Goal: Task Accomplishment & Management: Complete application form

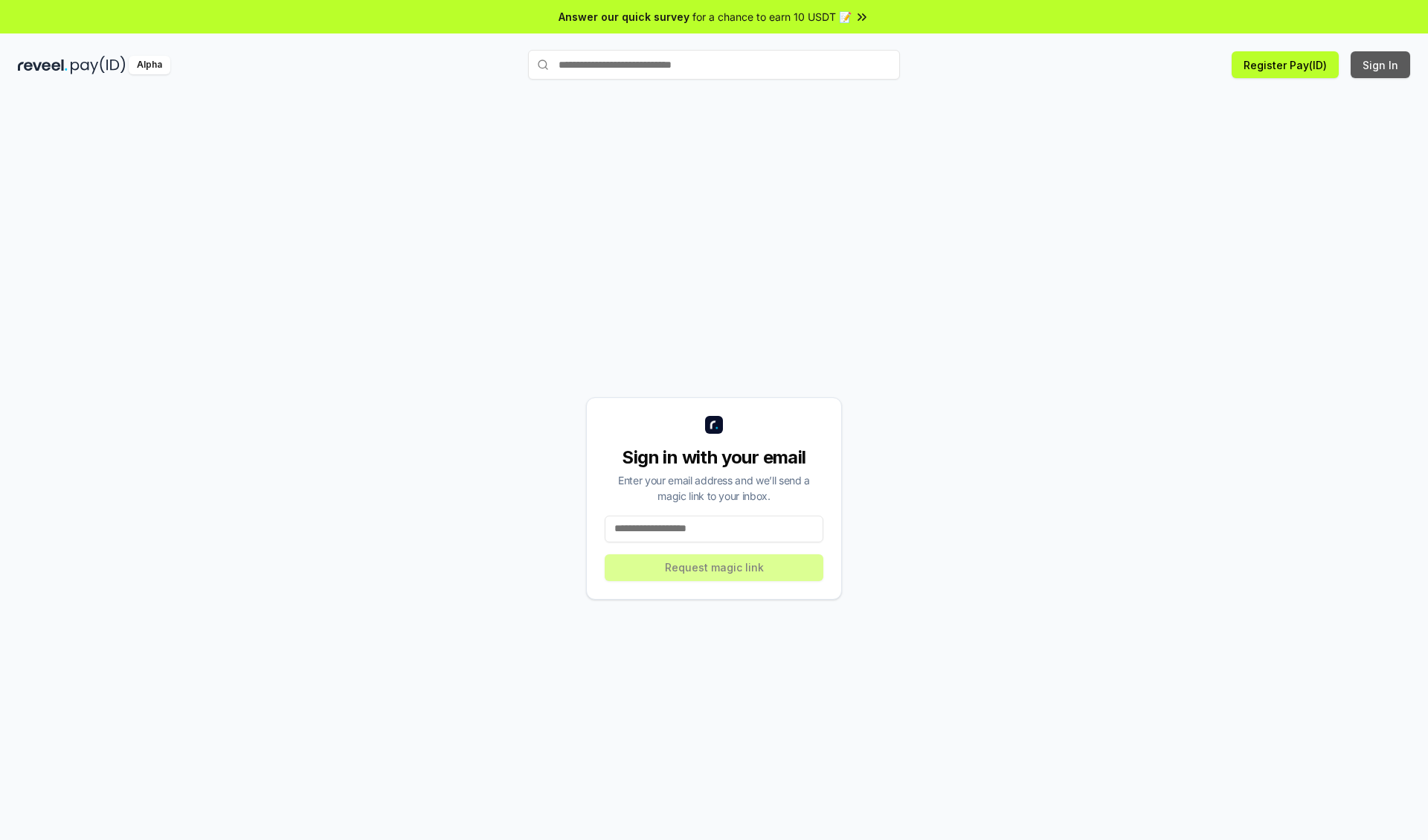
click at [1381, 65] on button "Sign In" at bounding box center [1381, 64] width 59 height 26
type input "**********"
click at [714, 567] on button "Request magic link" at bounding box center [714, 567] width 219 height 26
